Goal: Navigation & Orientation: Understand site structure

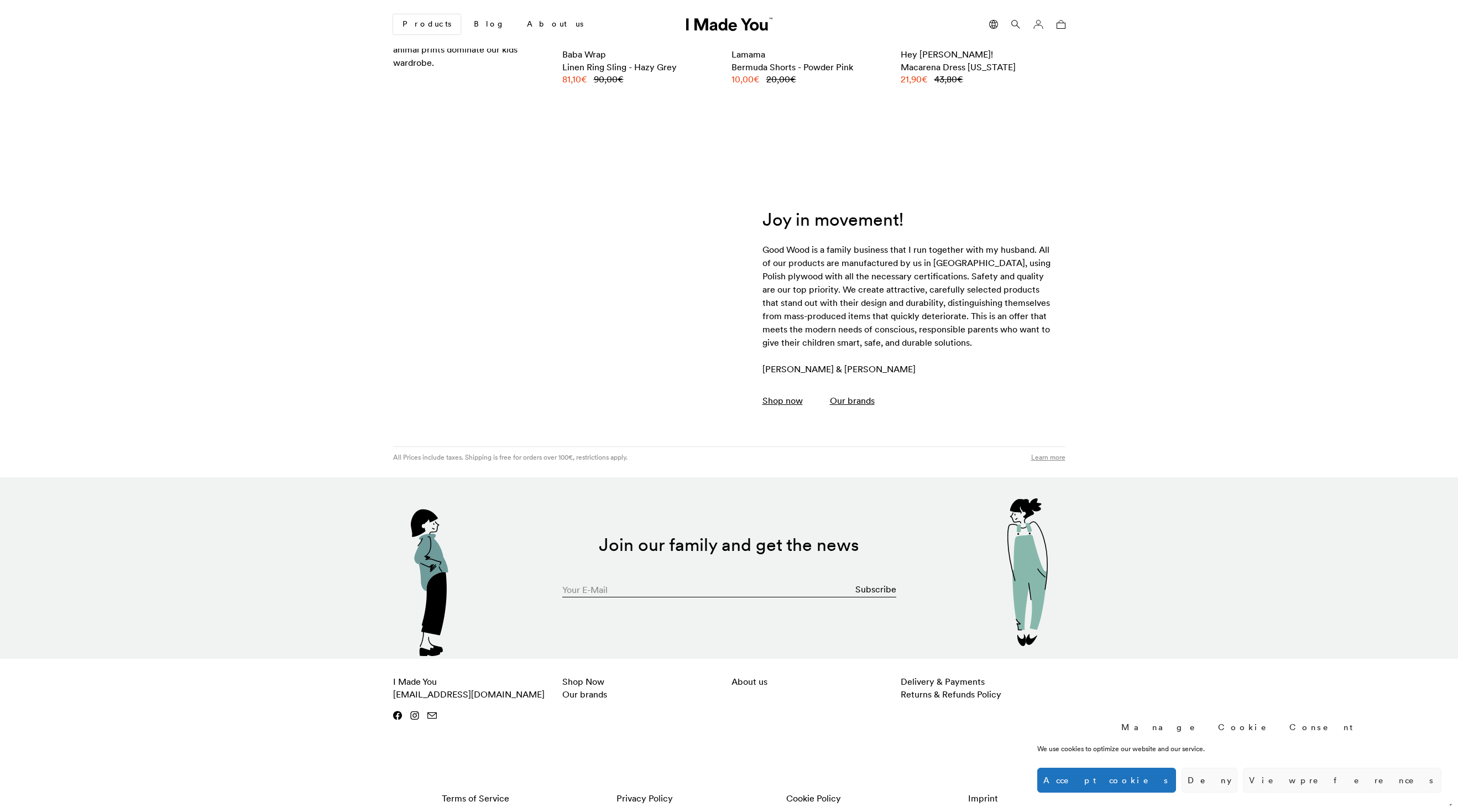
scroll to position [1744, 0]
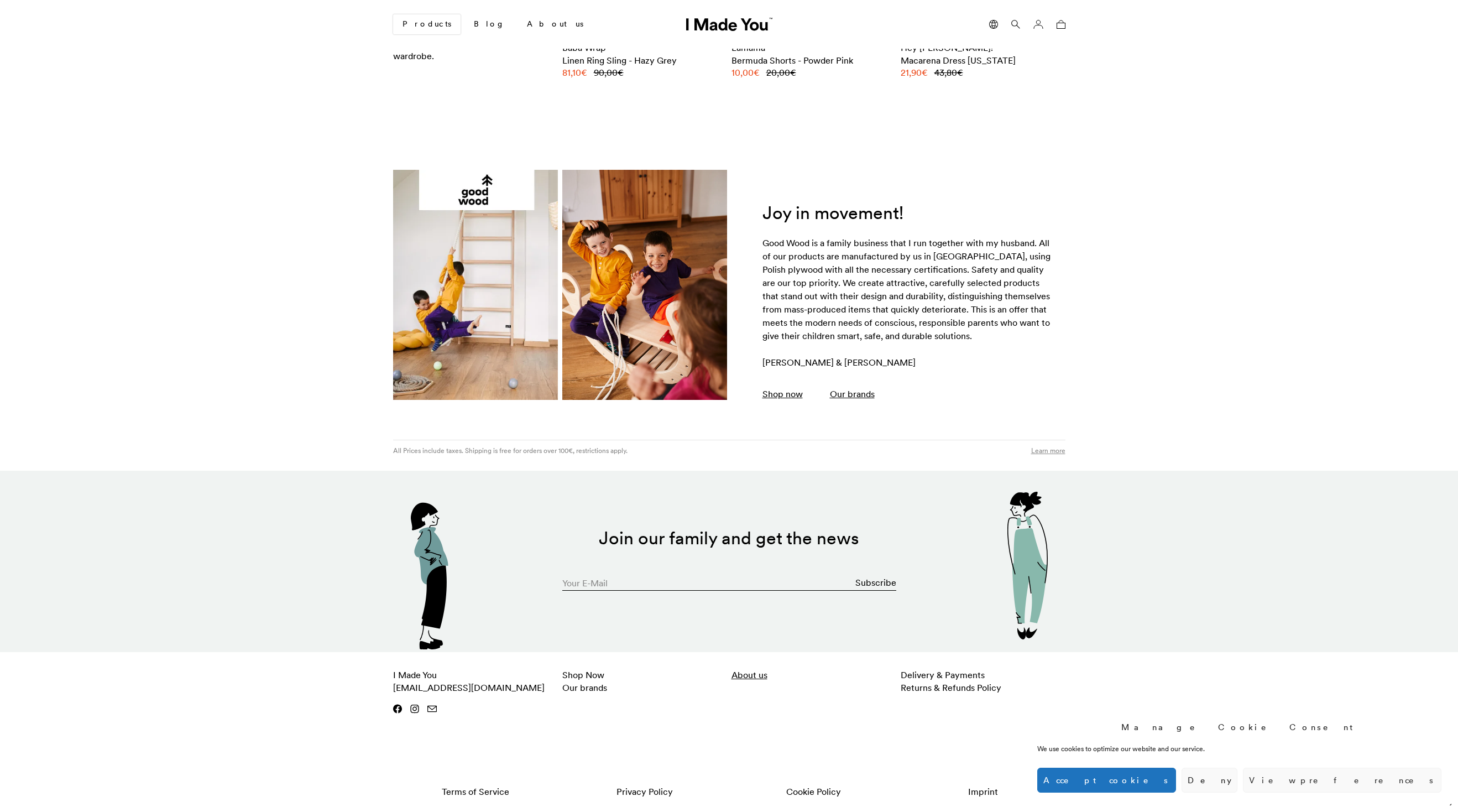
click at [749, 677] on link "About us" at bounding box center [749, 674] width 36 height 11
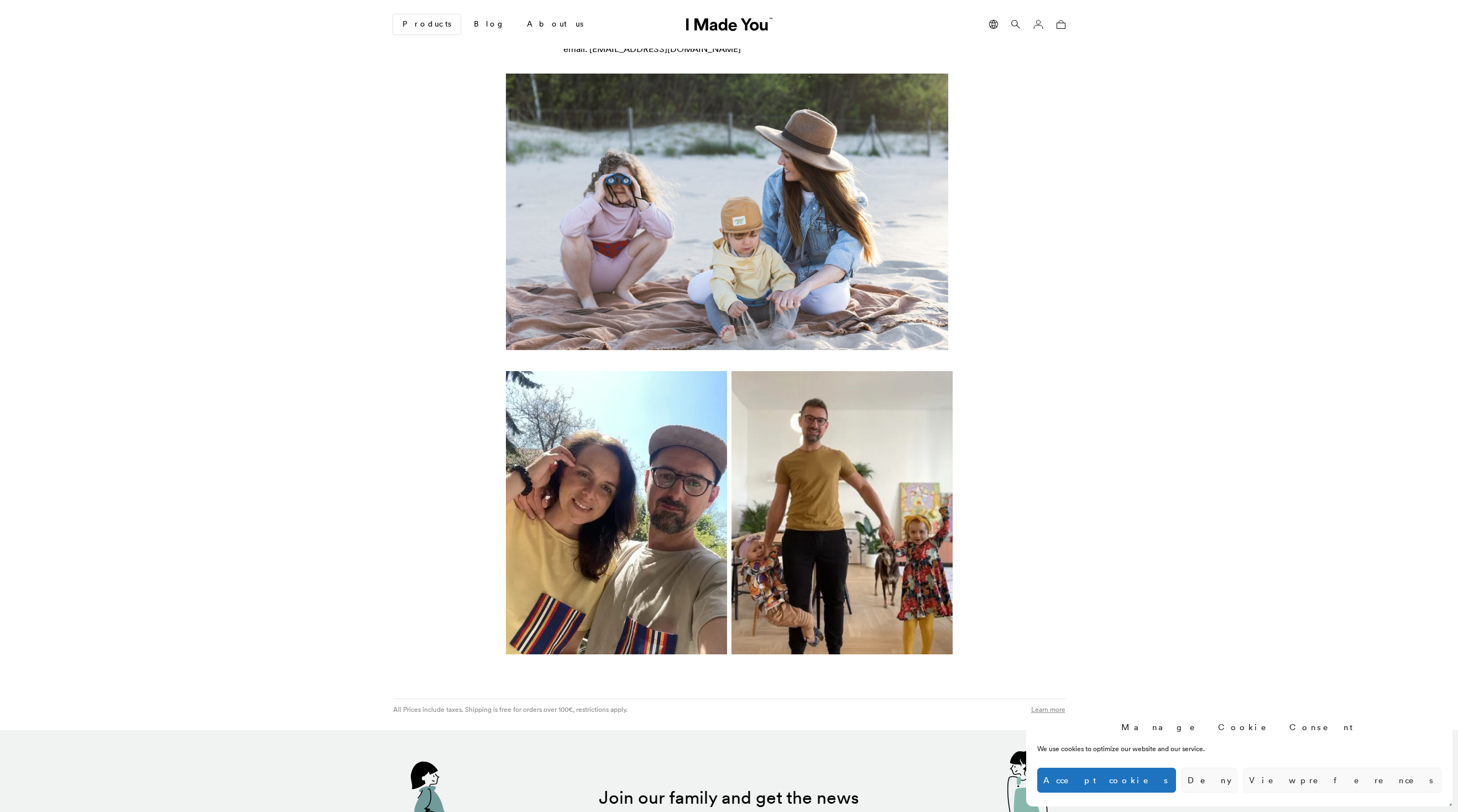
scroll to position [710, 0]
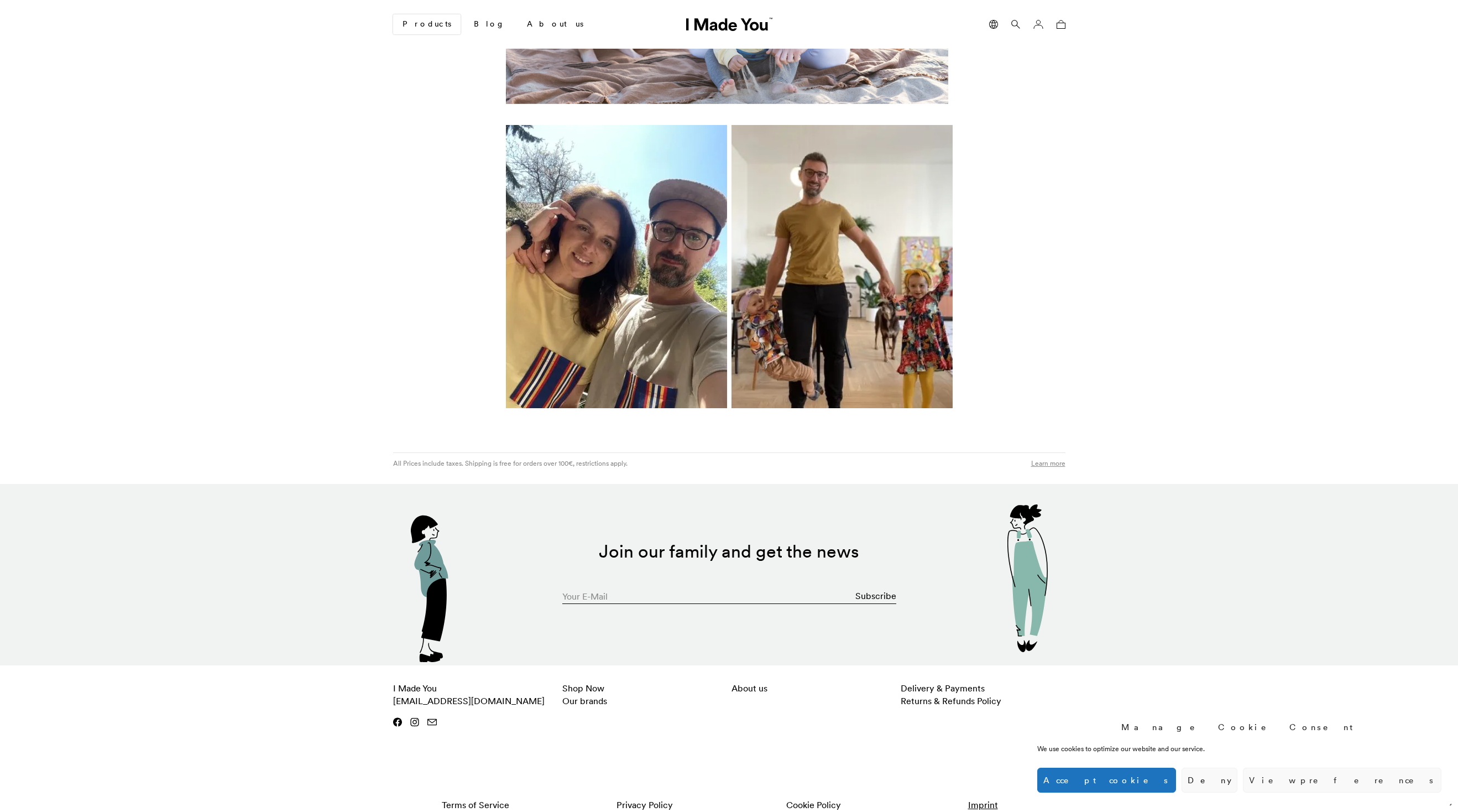
click at [979, 793] on link "Imprint" at bounding box center [983, 804] width 165 height 23
